Goal: Find specific page/section: Find specific page/section

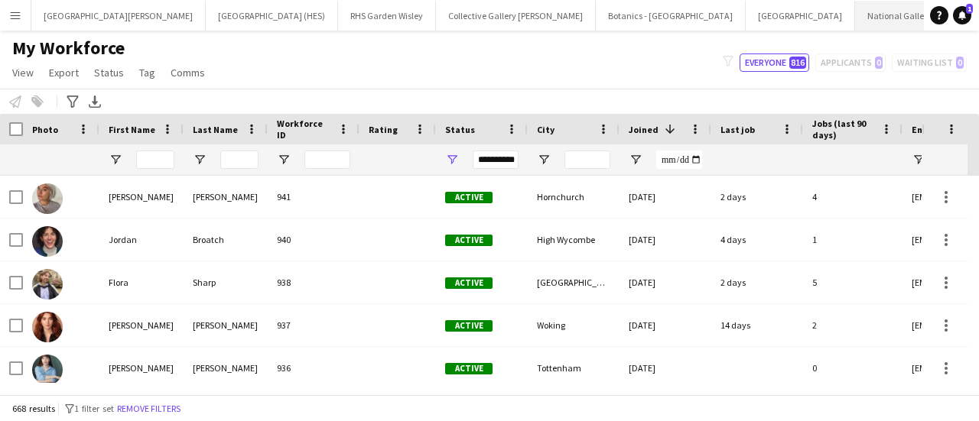
scroll to position [0, 53]
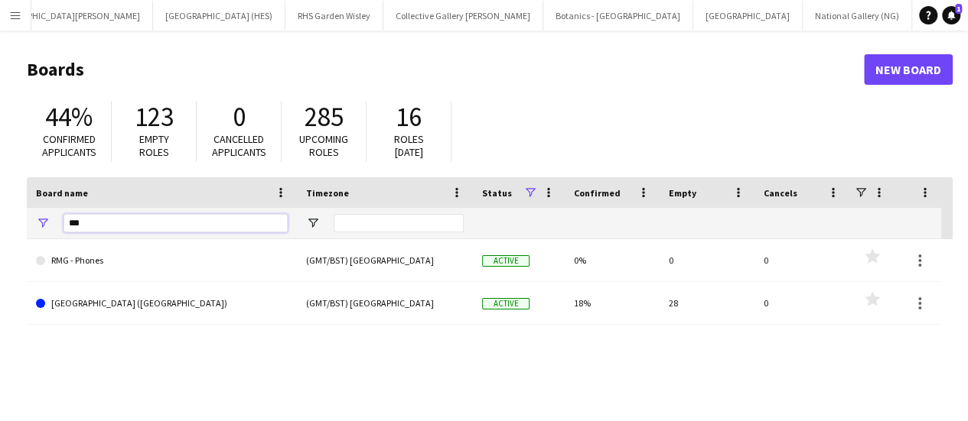
click at [191, 226] on input "***" at bounding box center [175, 223] width 224 height 18
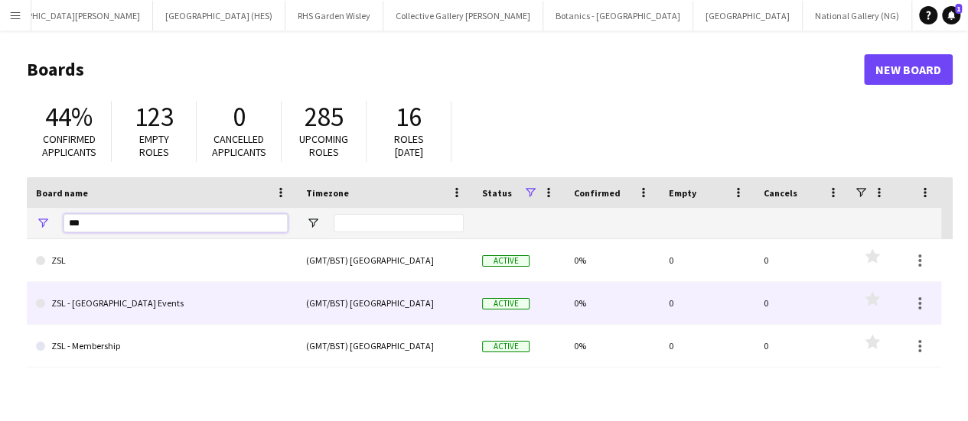
type input "***"
click at [158, 301] on link "ZSL - [GEOGRAPHIC_DATA] Events" at bounding box center [162, 303] width 252 height 43
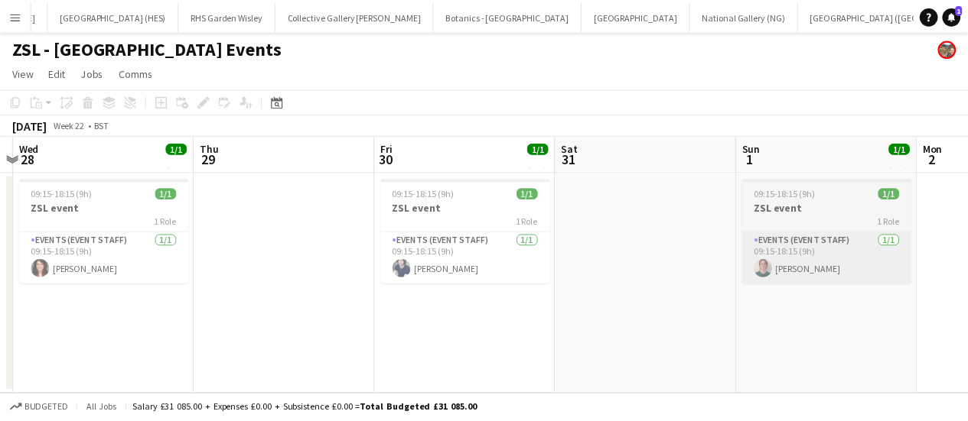
scroll to position [0, 717]
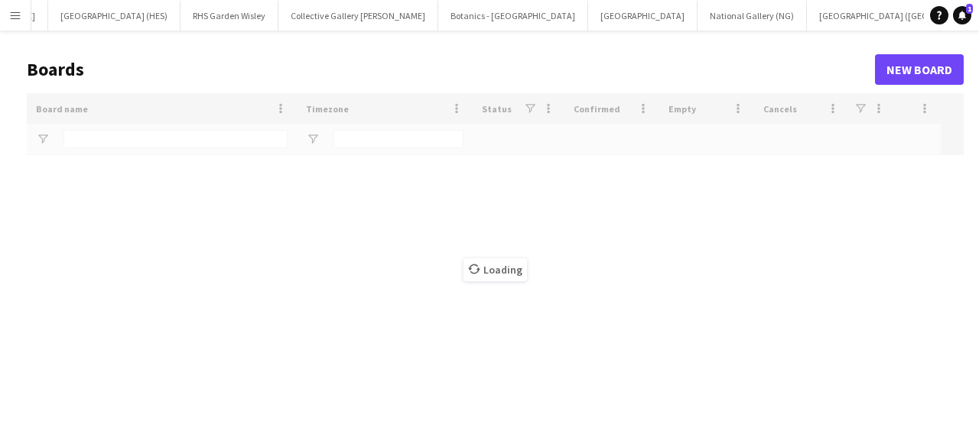
scroll to position [0, 155]
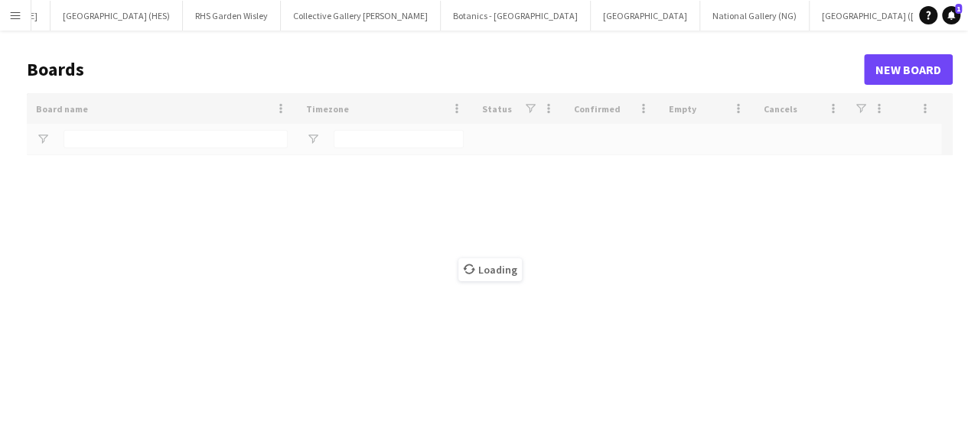
type input "***"
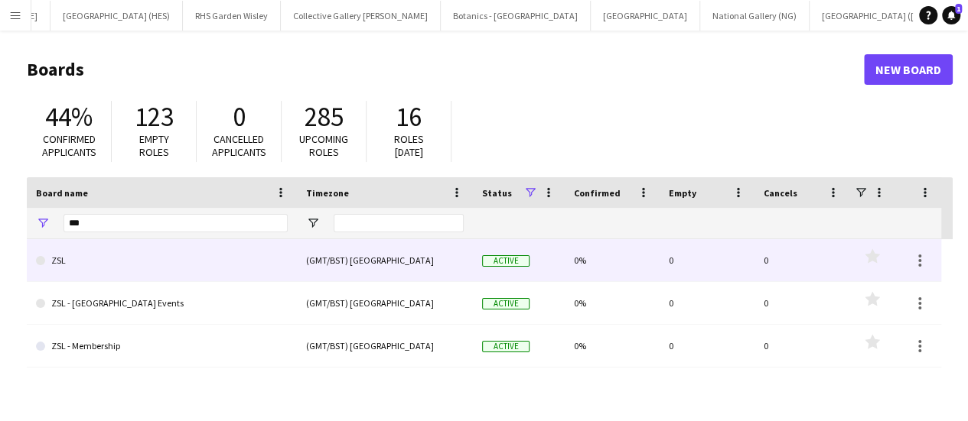
click at [181, 268] on link "ZSL" at bounding box center [162, 260] width 252 height 43
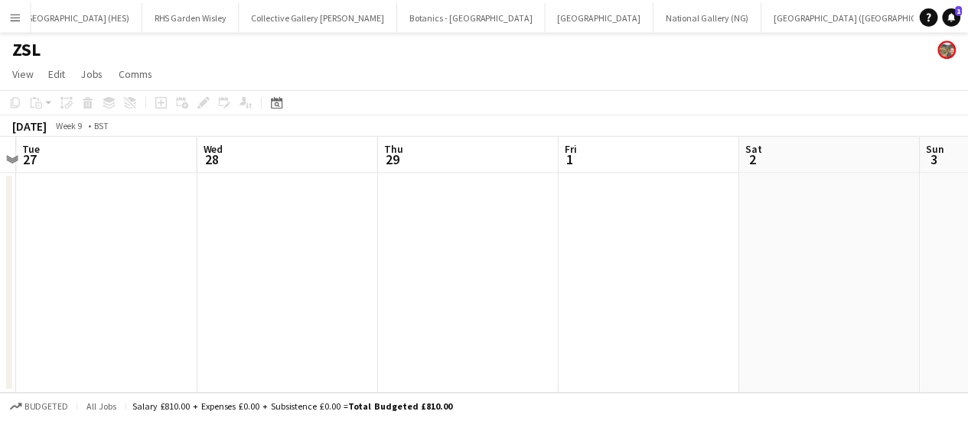
scroll to position [0, 338]
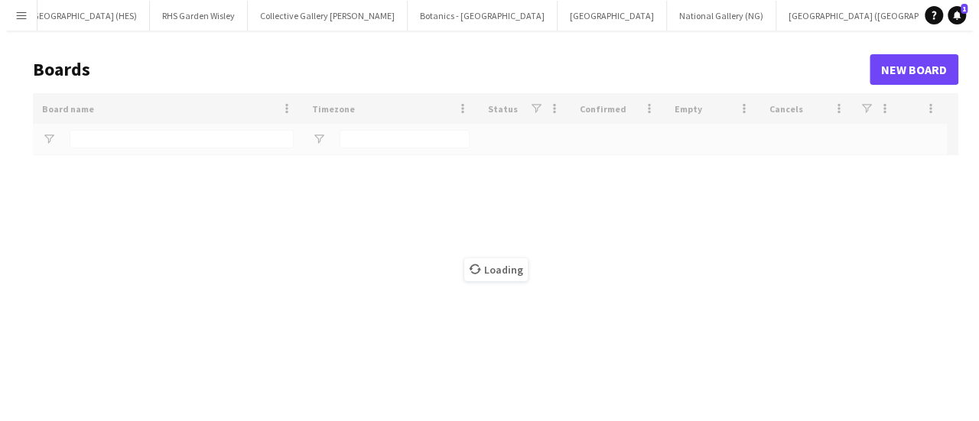
scroll to position [0, 167]
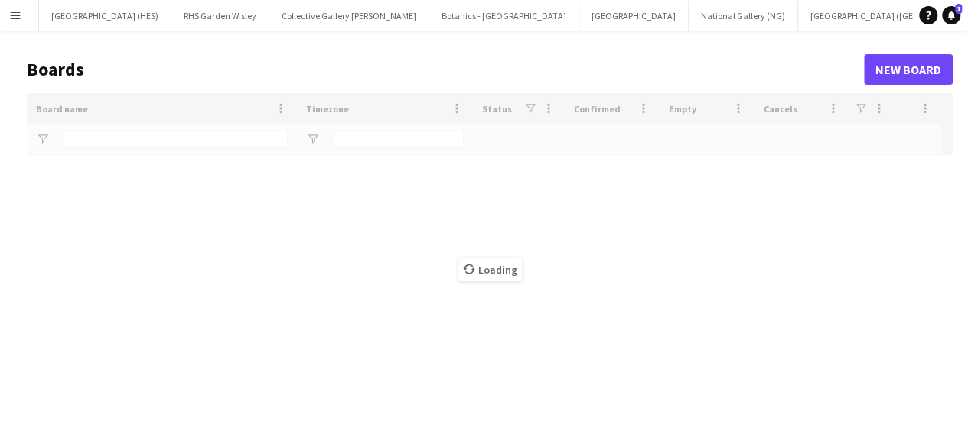
type input "***"
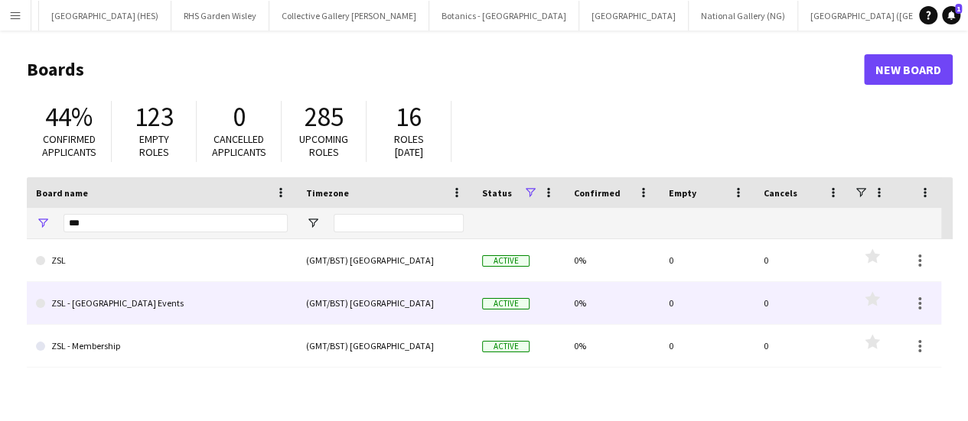
click at [216, 294] on link "ZSL - [GEOGRAPHIC_DATA] Events" at bounding box center [162, 303] width 252 height 43
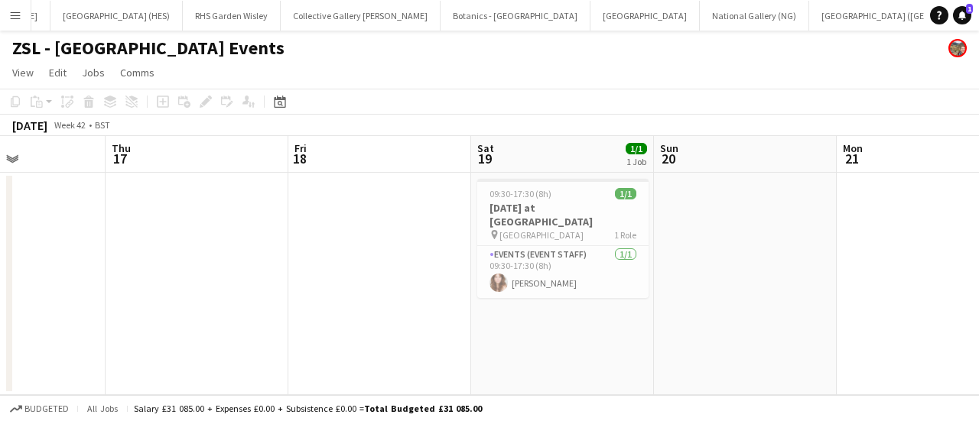
scroll to position [0, 630]
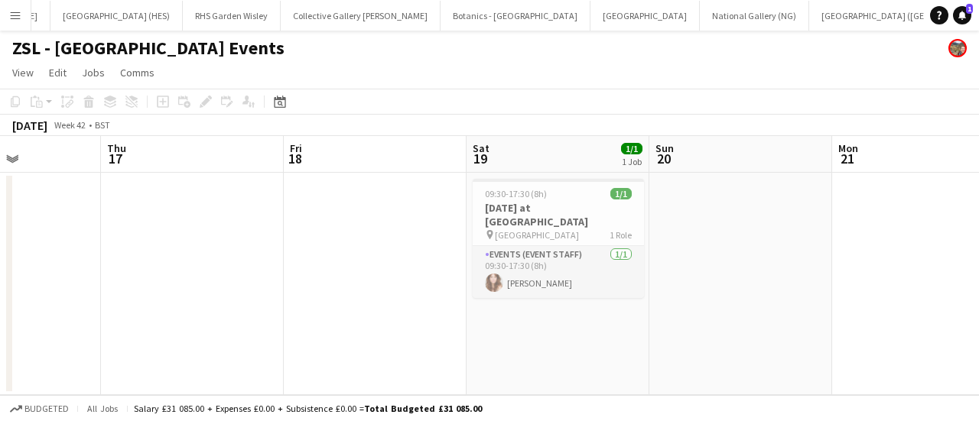
click at [528, 273] on app-card-role "Events (Event Staff) [DATE] 09:30-17:30 (8h) [PERSON_NAME]" at bounding box center [558, 272] width 171 height 52
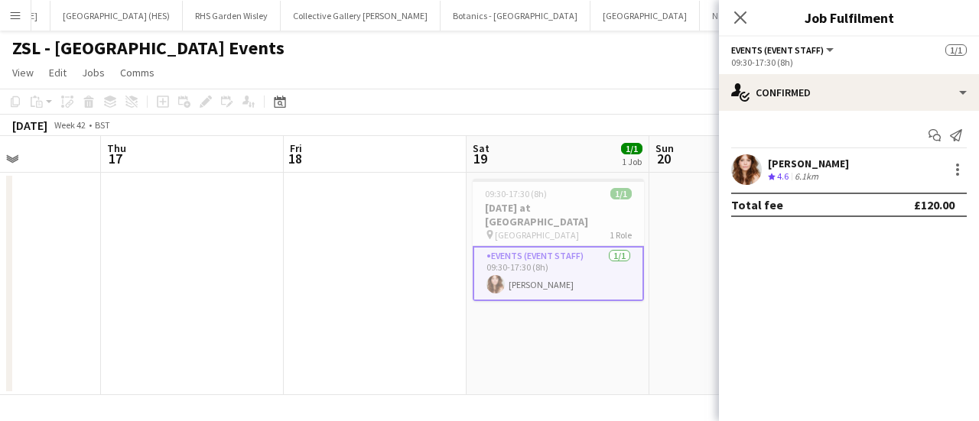
click at [846, 252] on mat-expansion-panel "check Confirmed Start chat Send notification [PERSON_NAME] Crew rating 4.6 6.1k…" at bounding box center [849, 266] width 260 height 311
click at [746, 163] on app-user-avatar at bounding box center [746, 170] width 31 height 31
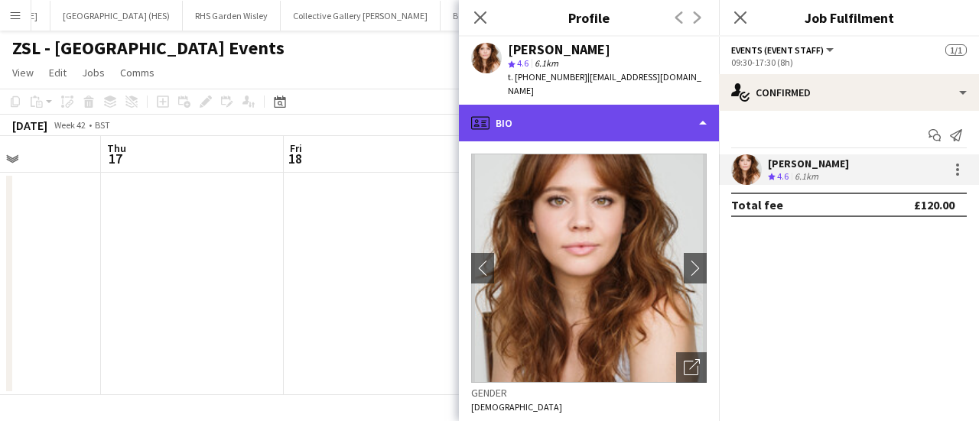
click at [653, 114] on div "profile Bio" at bounding box center [589, 123] width 260 height 37
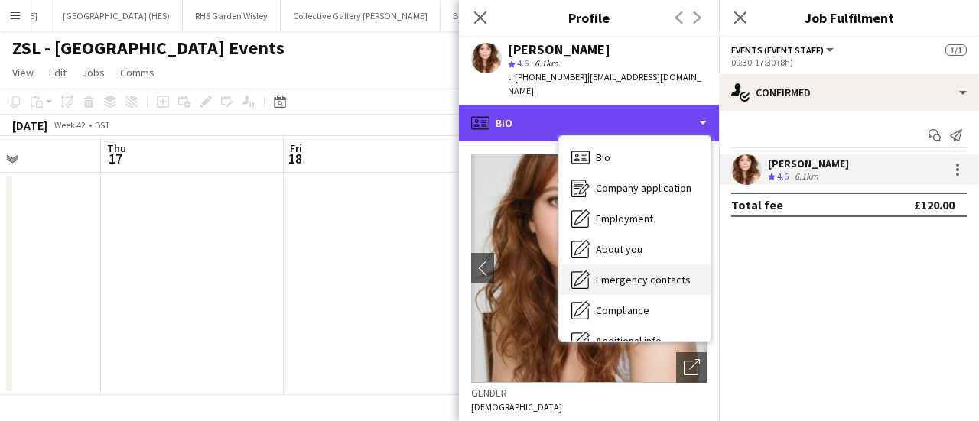
scroll to position [113, 0]
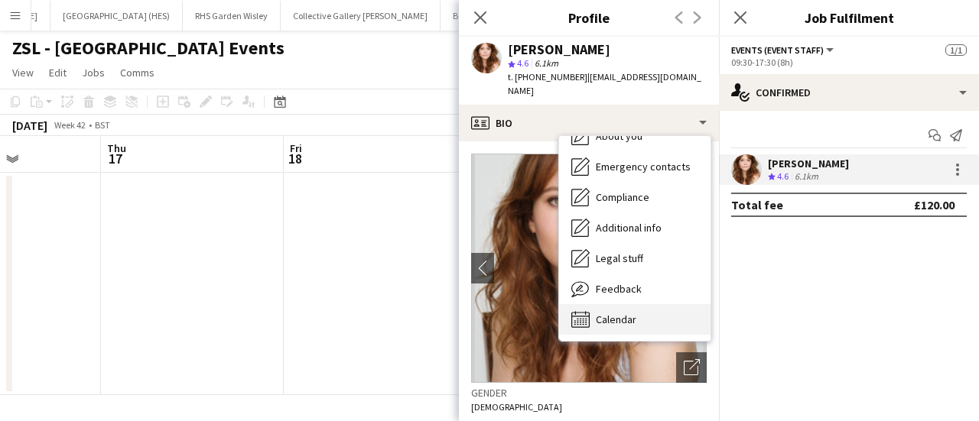
click at [636, 319] on div "Calendar Calendar" at bounding box center [634, 319] width 151 height 31
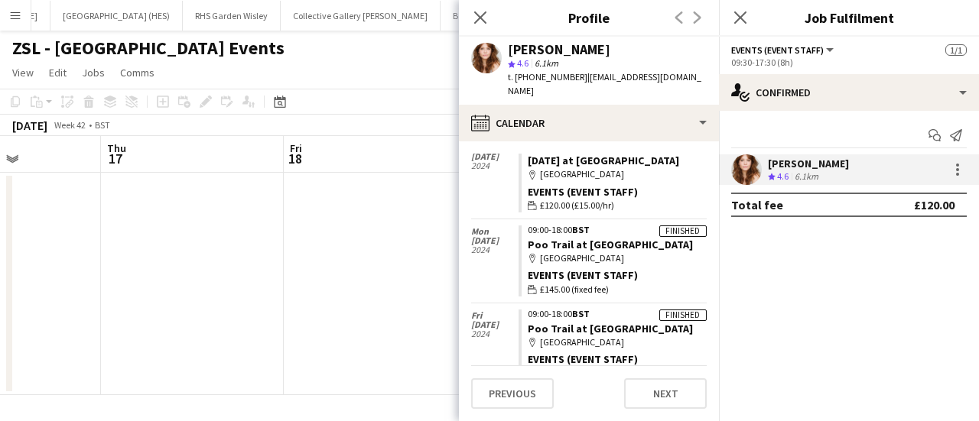
scroll to position [233, 0]
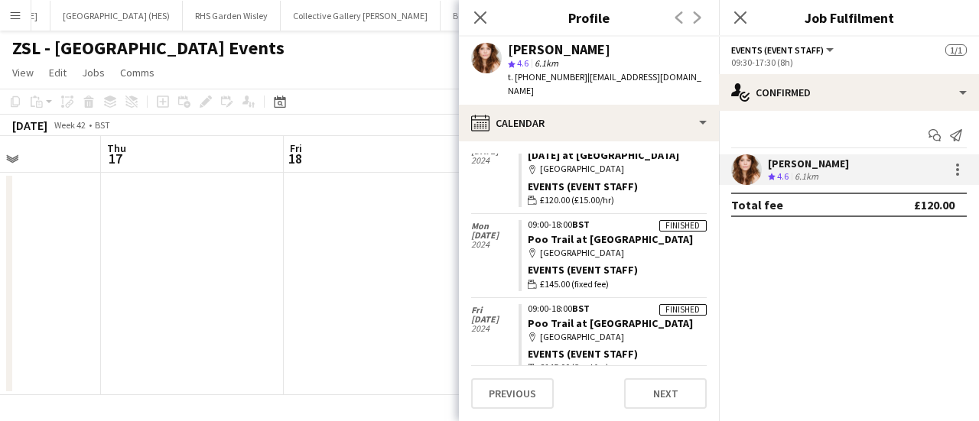
click at [392, 60] on app-page-menu "View Day view expanded Day view collapsed Month view Date picker Jump to [DATE]…" at bounding box center [489, 74] width 979 height 29
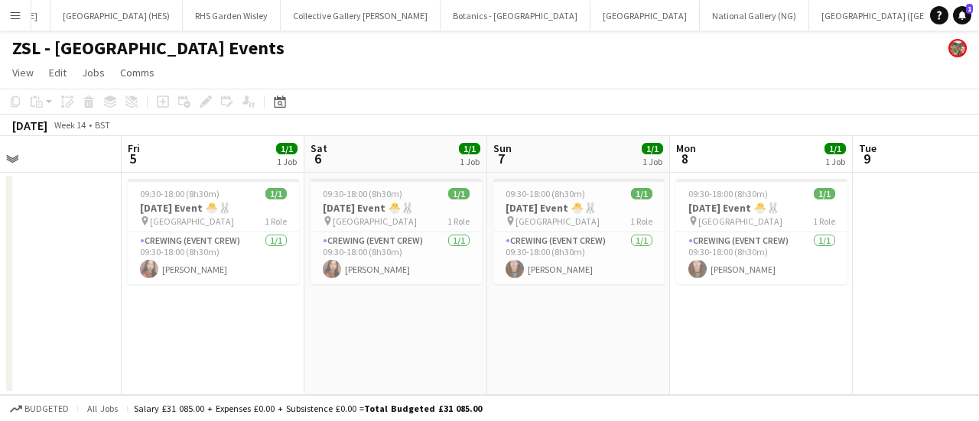
scroll to position [0, 427]
click at [613, 270] on app-card-role "Crewing (Event Crew) [DATE] 09:30-18:00 (8h30m) [PERSON_NAME]" at bounding box center [578, 259] width 171 height 52
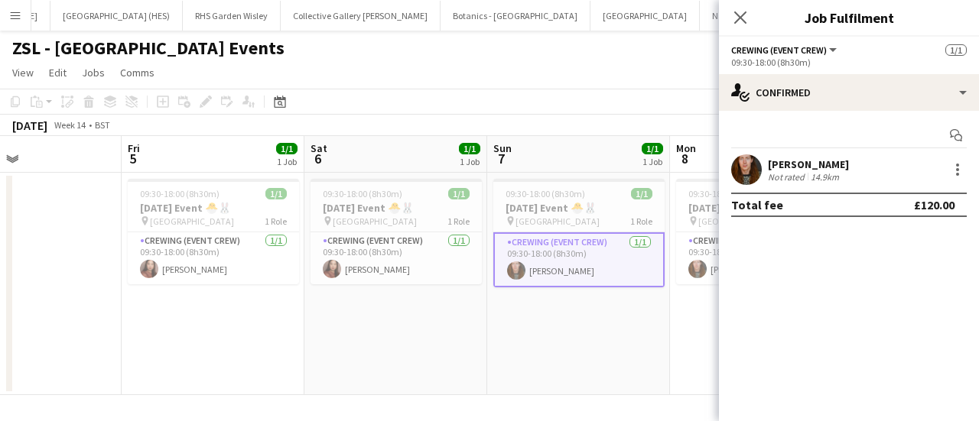
click at [750, 174] on app-user-avatar at bounding box center [746, 170] width 31 height 31
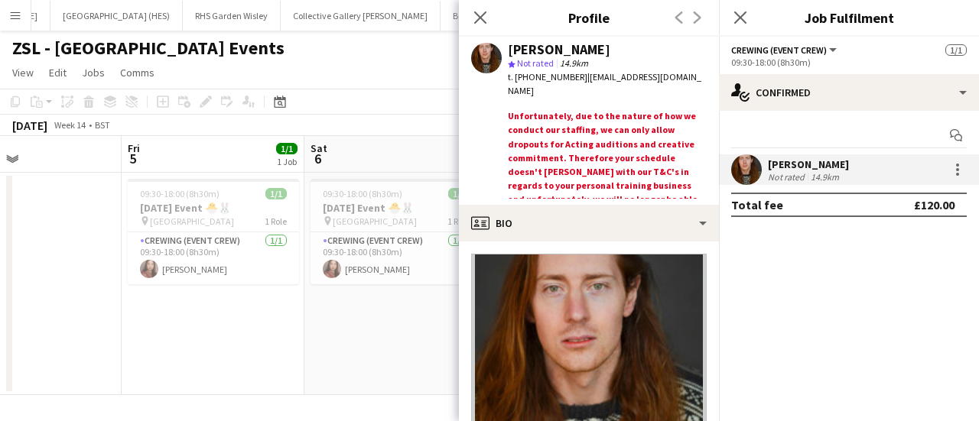
scroll to position [56, 0]
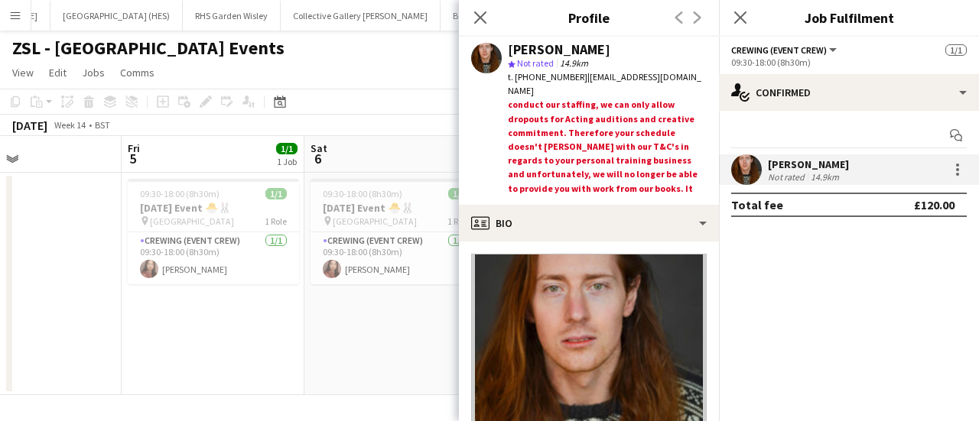
click at [341, 94] on app-toolbar "Copy Paste Paste Ctrl+V Paste with crew Ctrl+Shift+V Paste linked Job [GEOGRAPH…" at bounding box center [489, 102] width 979 height 26
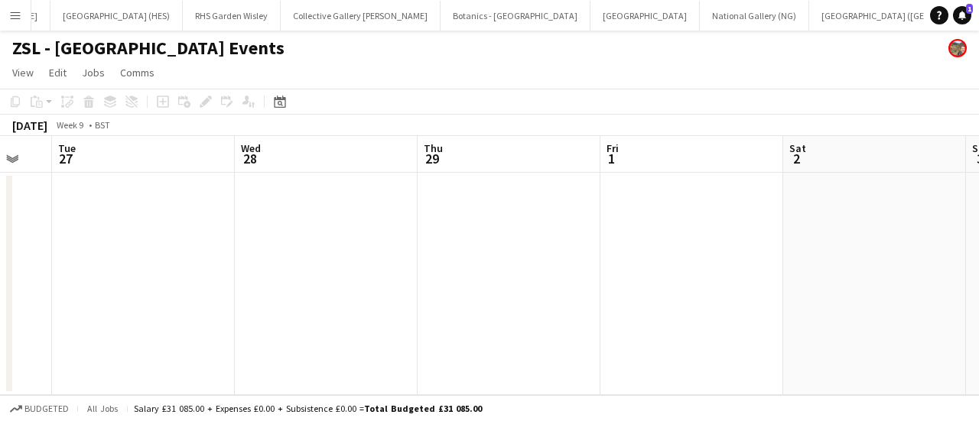
scroll to position [0, 313]
click at [805, 302] on app-date-cell at bounding box center [875, 284] width 183 height 223
